Goal: Ask a question

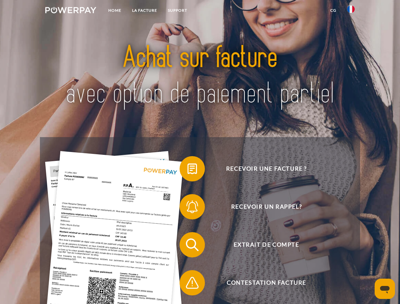
click at [71, 11] on img at bounding box center [70, 10] width 51 height 6
click at [351, 11] on img at bounding box center [351, 9] width 8 height 8
click at [333, 10] on link "CG" at bounding box center [333, 10] width 17 height 11
click at [188, 170] on span at bounding box center [183, 169] width 32 height 32
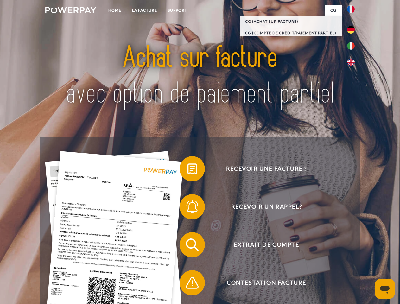
click at [188, 208] on span at bounding box center [183, 207] width 32 height 32
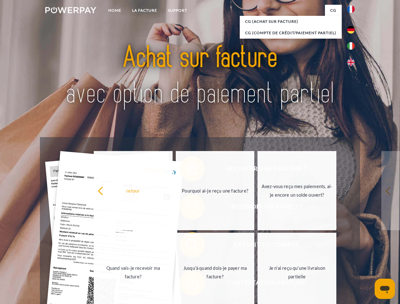
click at [188, 246] on link "Jusqu'à quand dois-je payer ma facture?" at bounding box center [215, 272] width 79 height 79
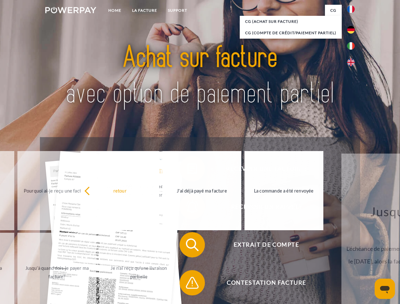
click at [188, 284] on span at bounding box center [183, 283] width 32 height 32
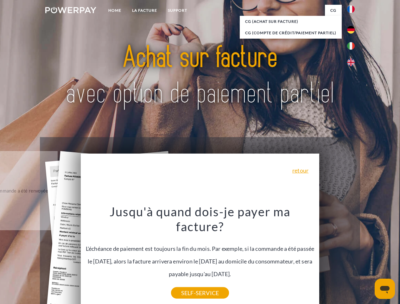
click at [385, 289] on icon "Ouvrir la fenêtre de messagerie" at bounding box center [385, 290] width 10 height 8
